Goal: Transaction & Acquisition: Purchase product/service

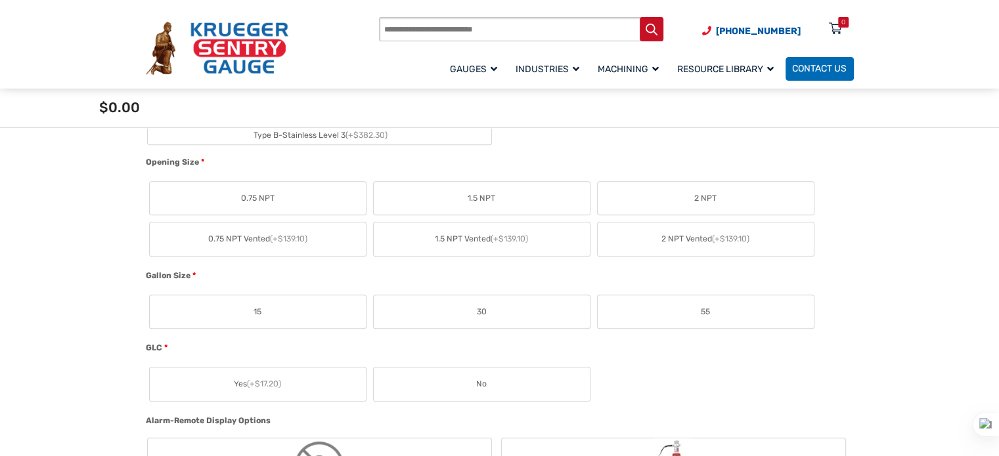
scroll to position [704, 0]
click at [743, 312] on label "55" at bounding box center [705, 311] width 216 height 33
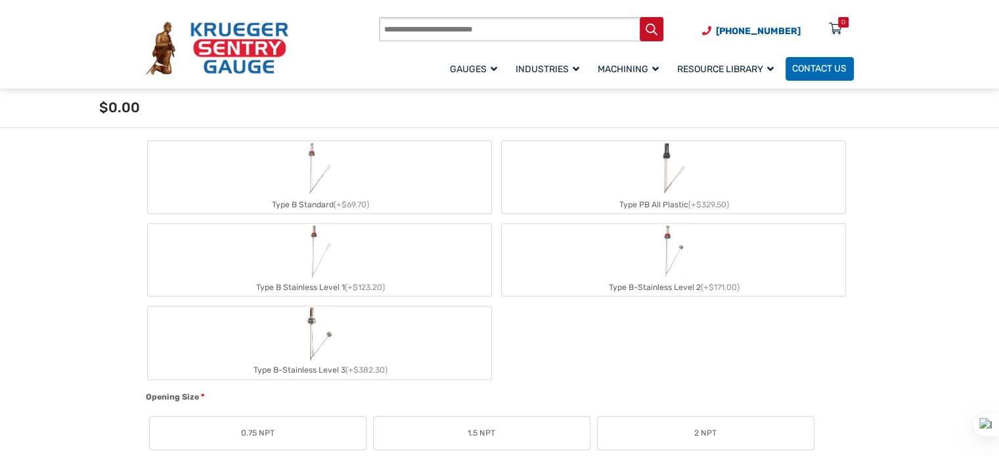
scroll to position [462, 0]
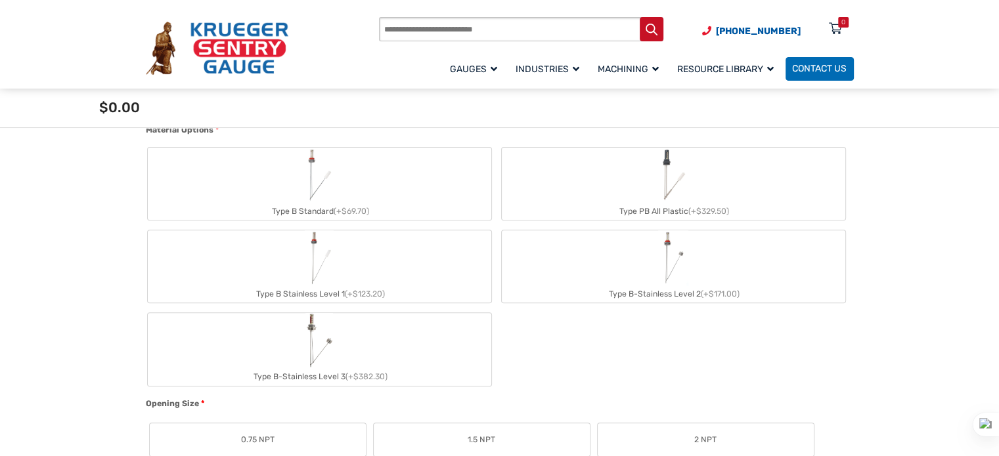
click at [400, 205] on div "Type B Standard (+$69.70)" at bounding box center [319, 211] width 343 height 17
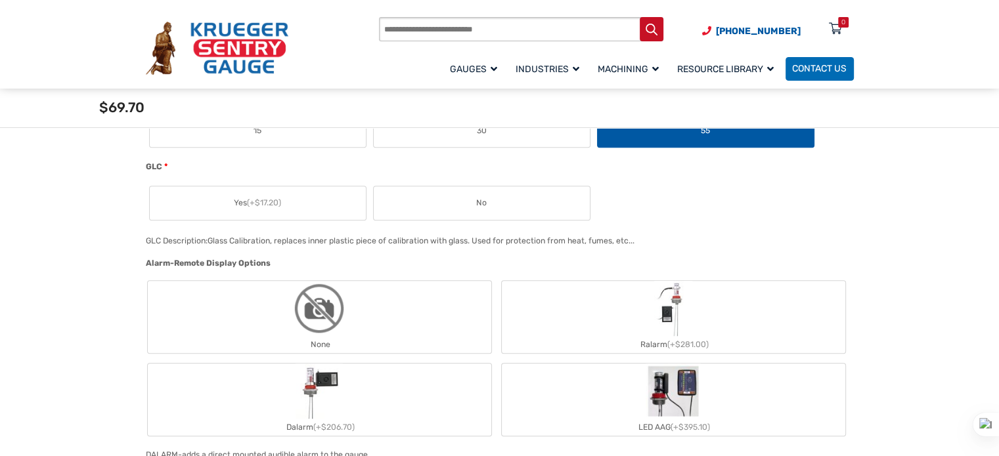
scroll to position [917, 0]
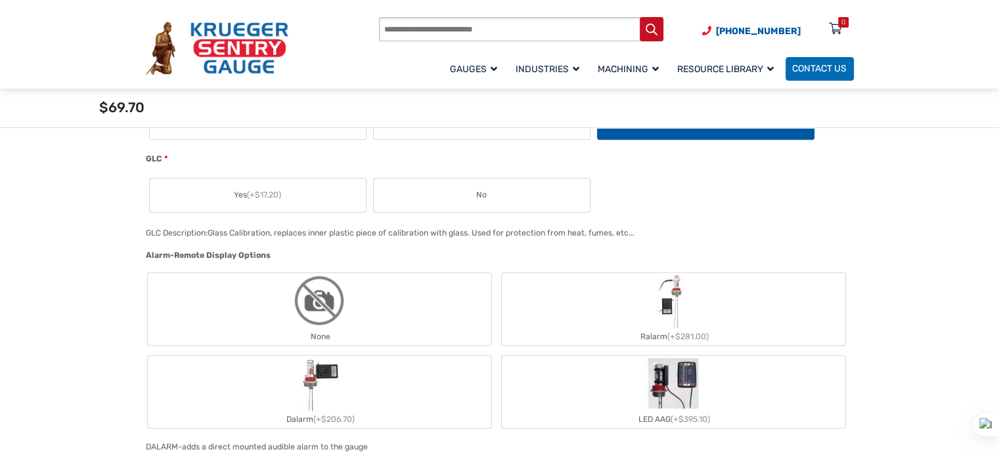
click at [364, 313] on label "None" at bounding box center [319, 309] width 343 height 72
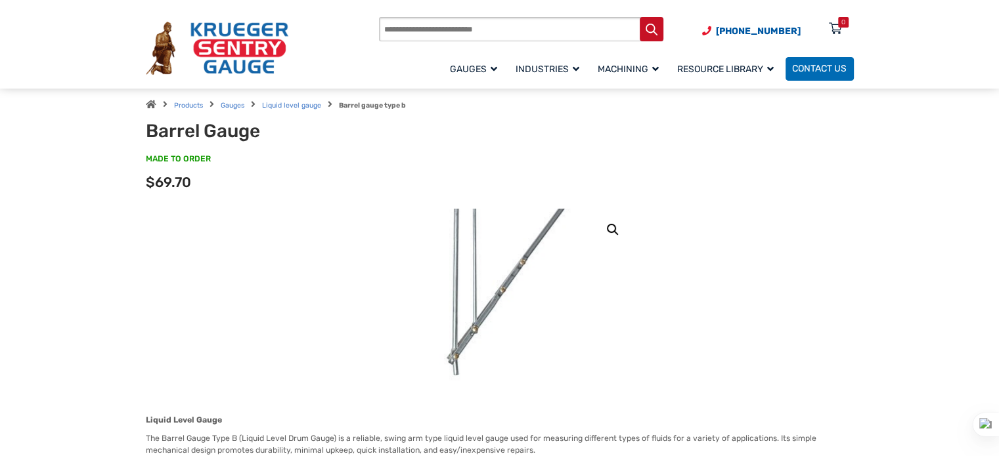
scroll to position [32, 0]
